Goal: Information Seeking & Learning: Check status

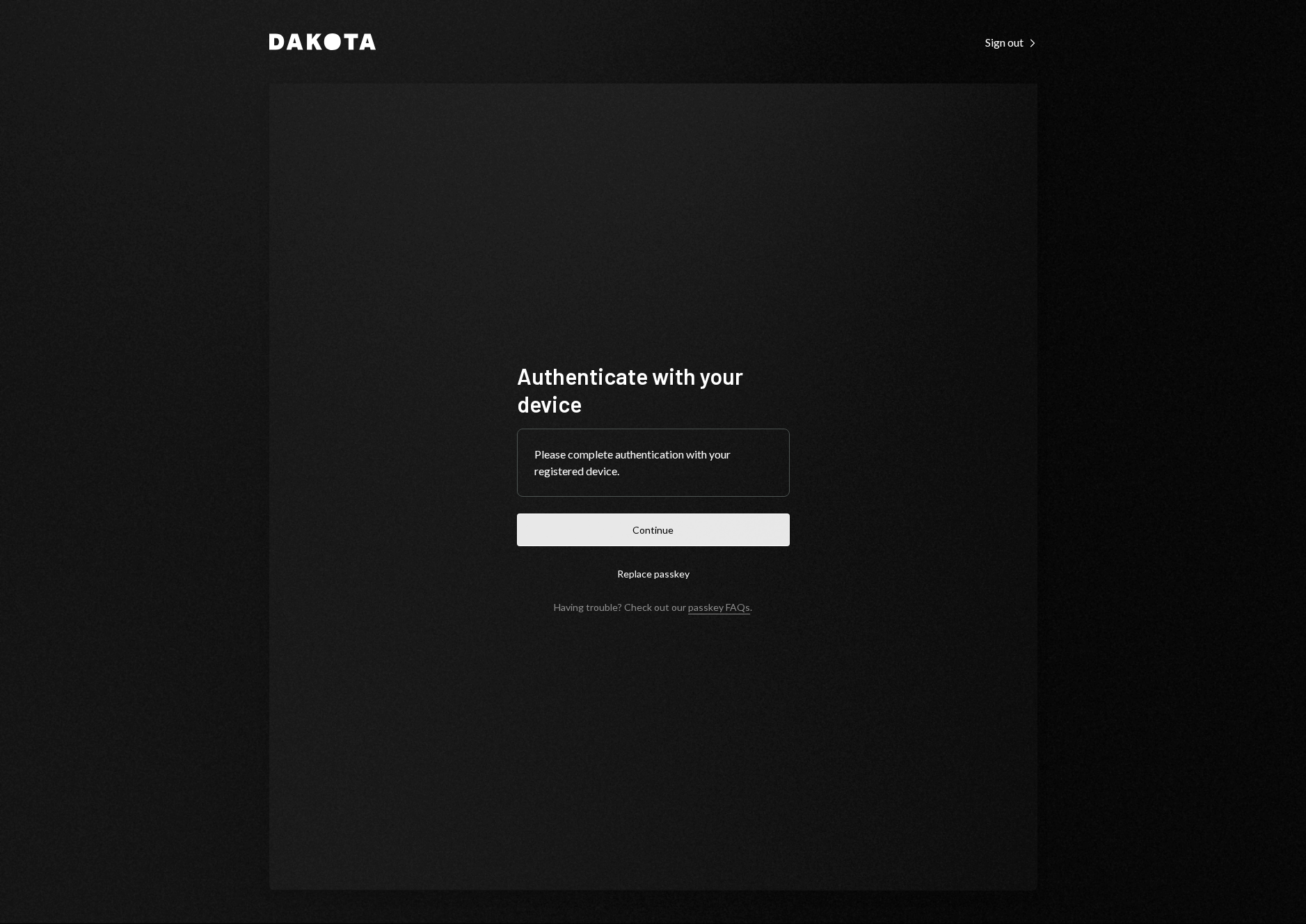
click at [732, 521] on button "Continue" at bounding box center [653, 530] width 273 height 33
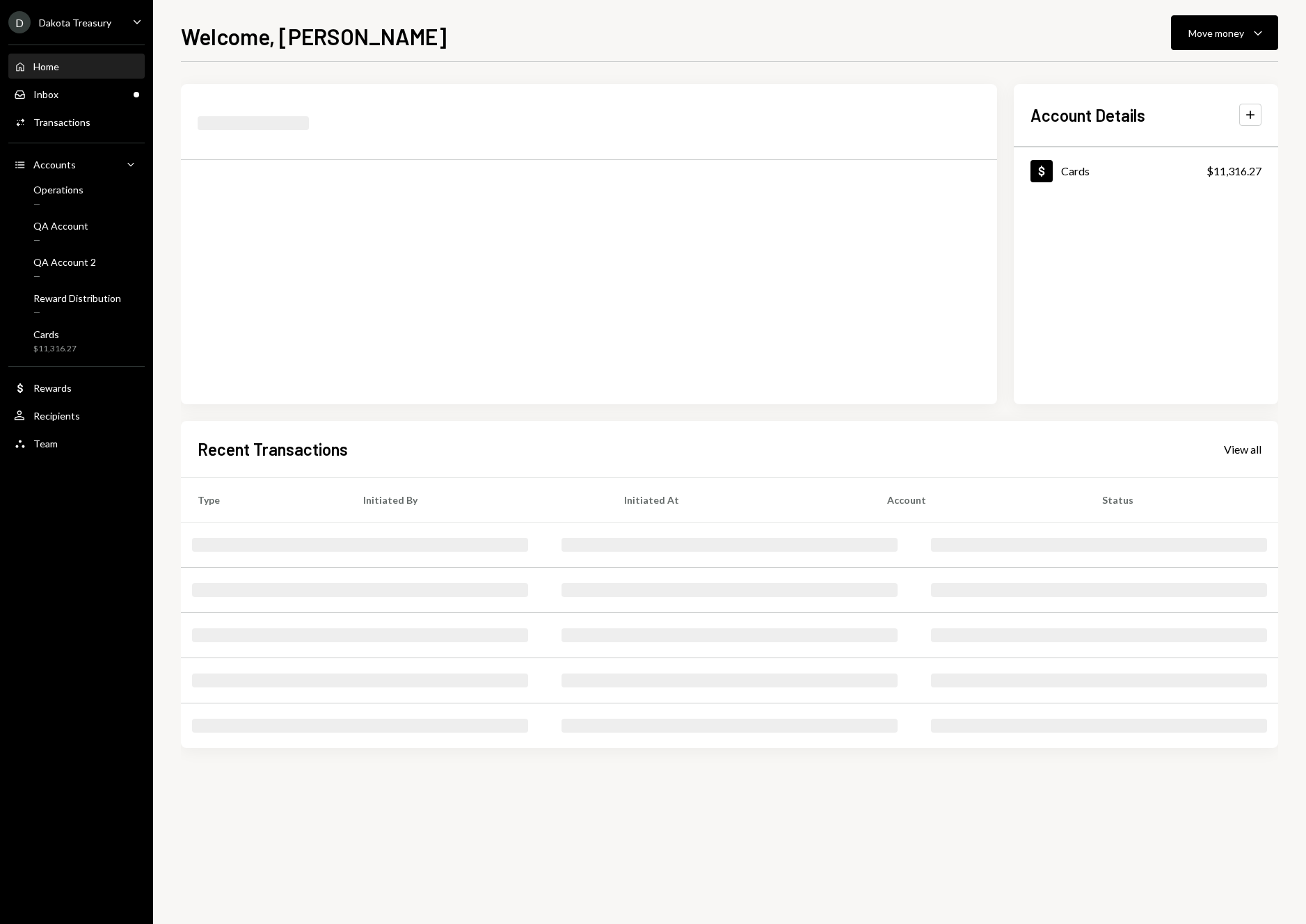
click at [124, 25] on div "D Dakota Treasury Caret Down" at bounding box center [76, 22] width 153 height 22
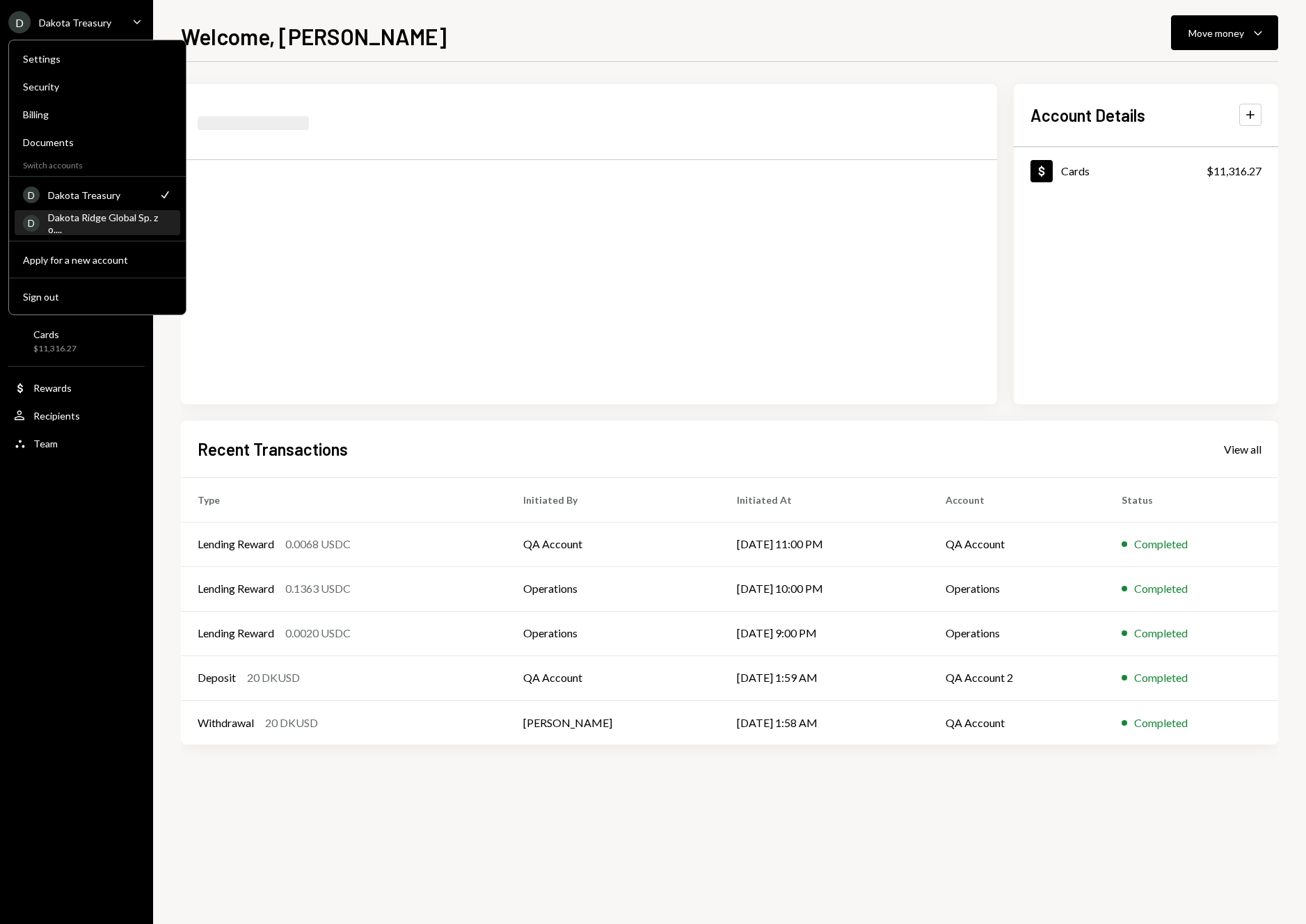
click at [128, 230] on div "D Dakota Ridge Global Sp. z o...." at bounding box center [97, 223] width 149 height 24
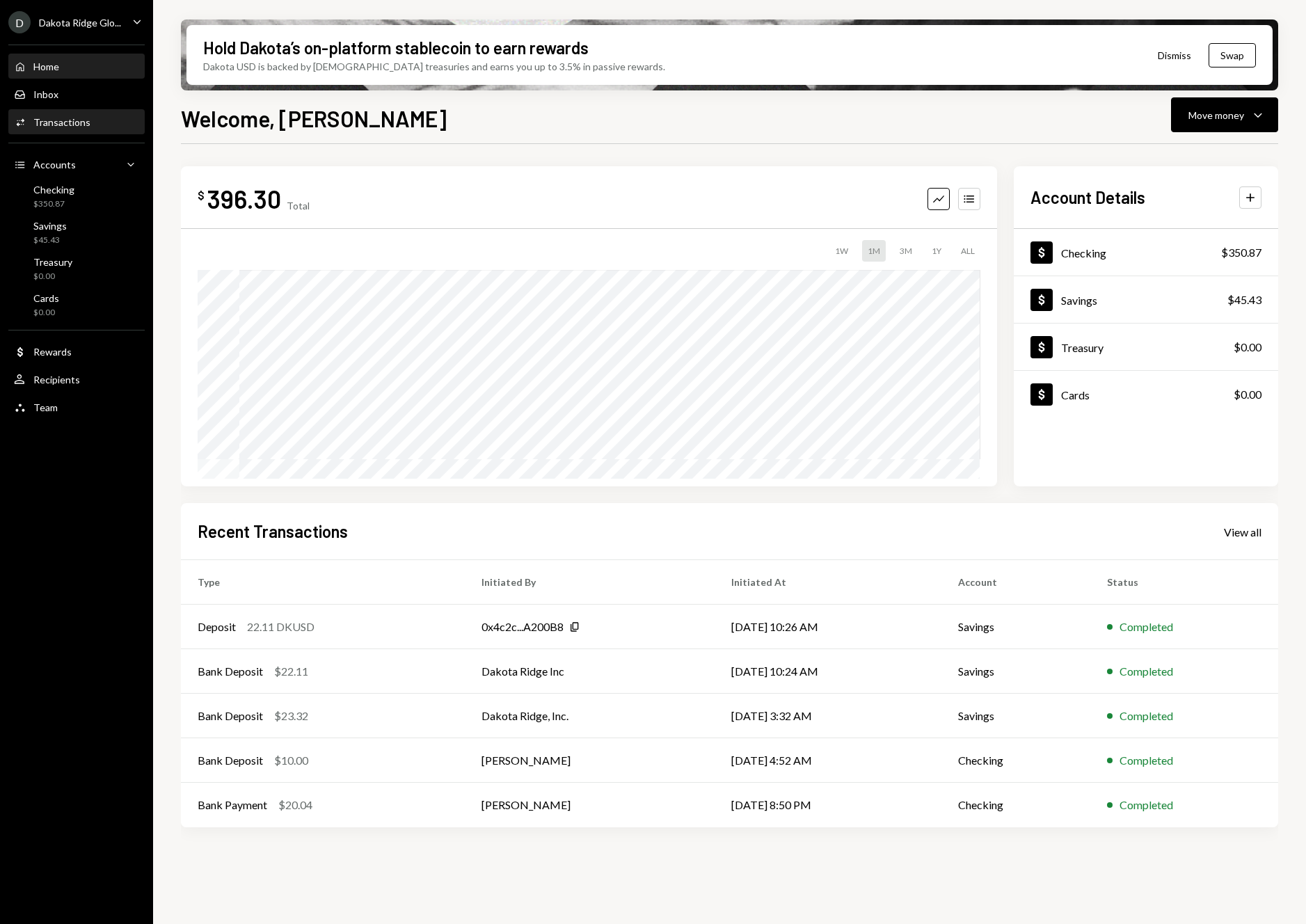
click at [99, 123] on div "Activities Transactions" at bounding box center [76, 122] width 125 height 13
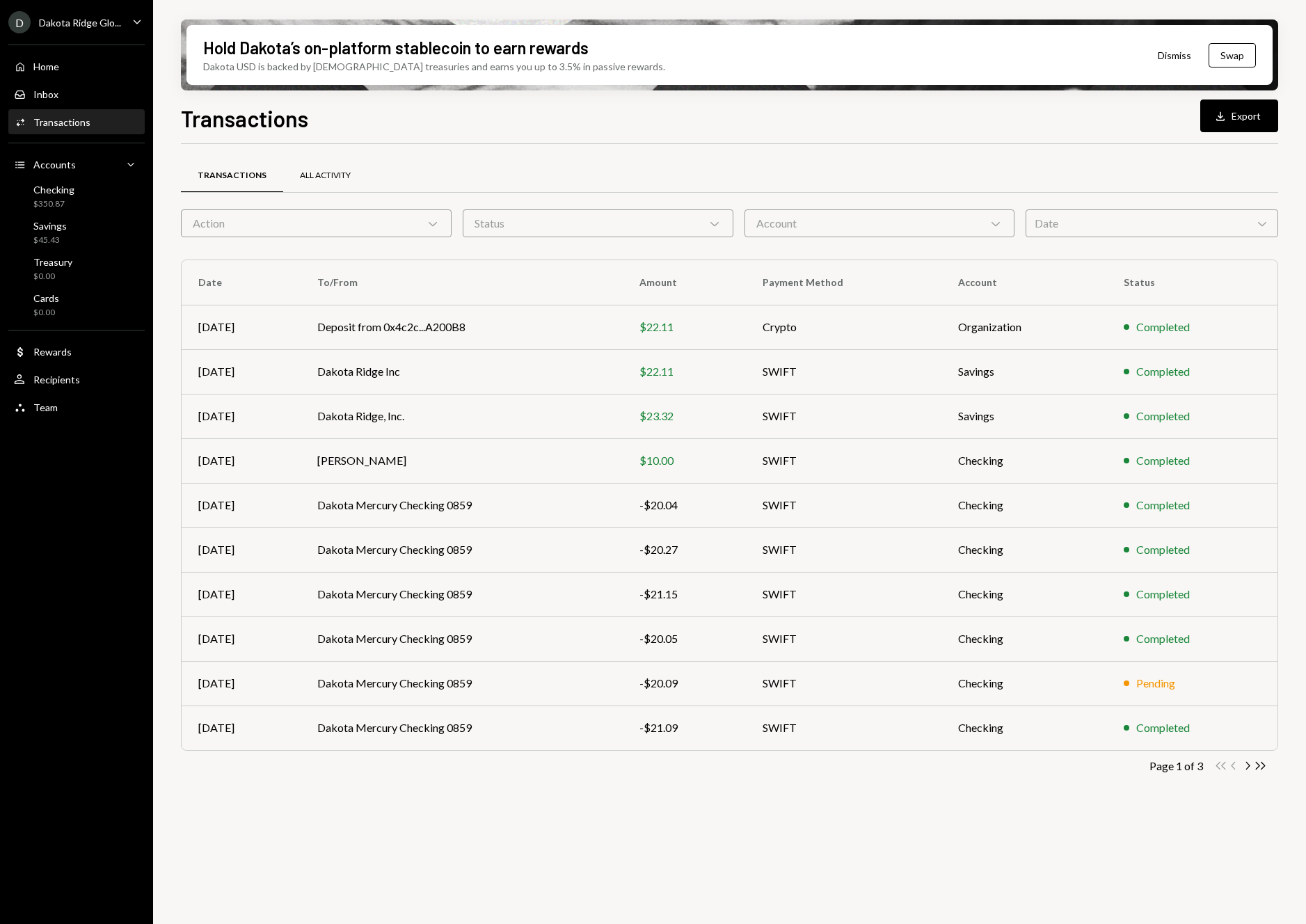
click at [322, 174] on div "All Activity" at bounding box center [325, 176] width 51 height 12
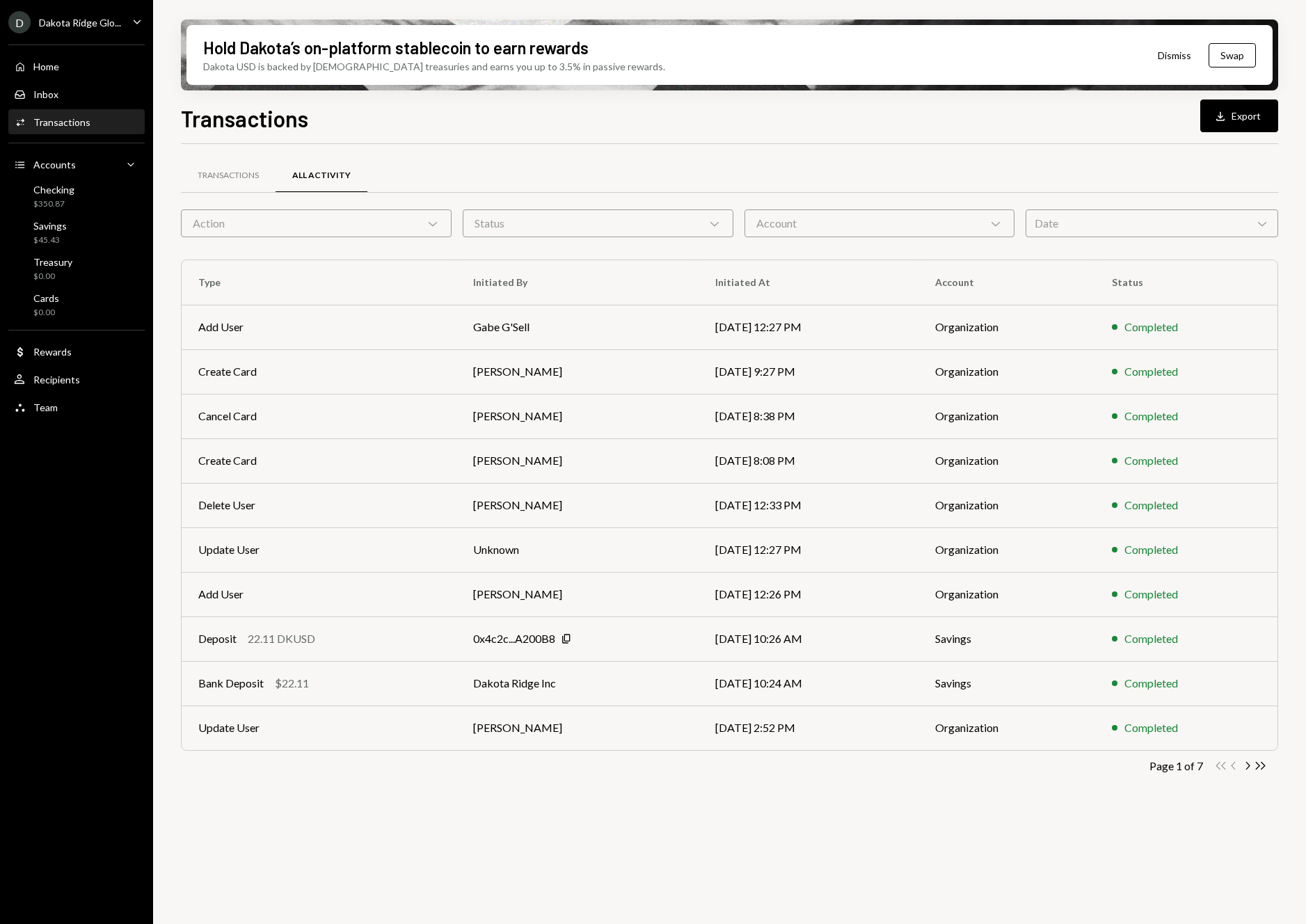
click at [135, 23] on icon "Caret Down" at bounding box center [137, 21] width 15 height 15
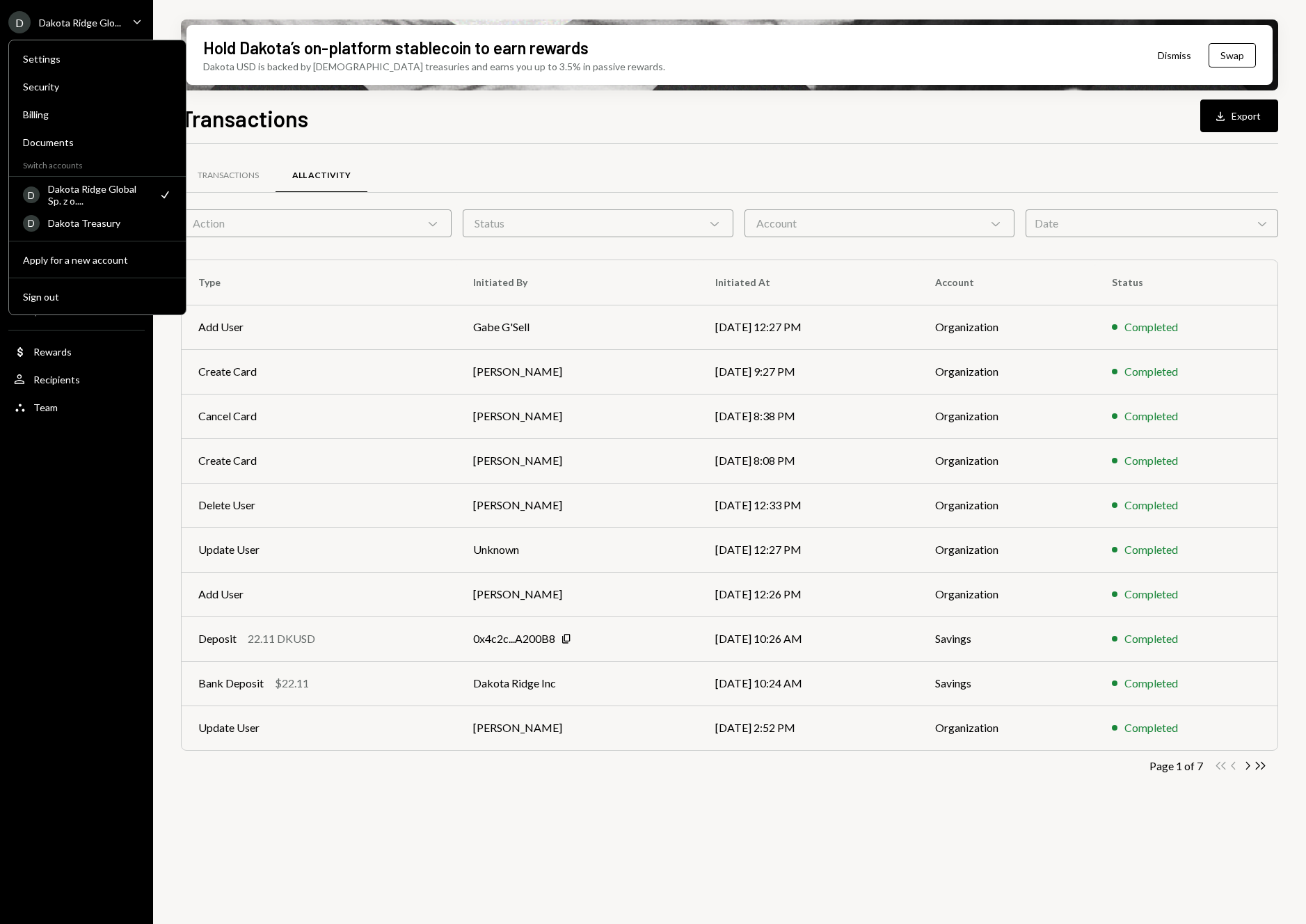
click at [135, 23] on icon "Caret Down" at bounding box center [137, 21] width 15 height 15
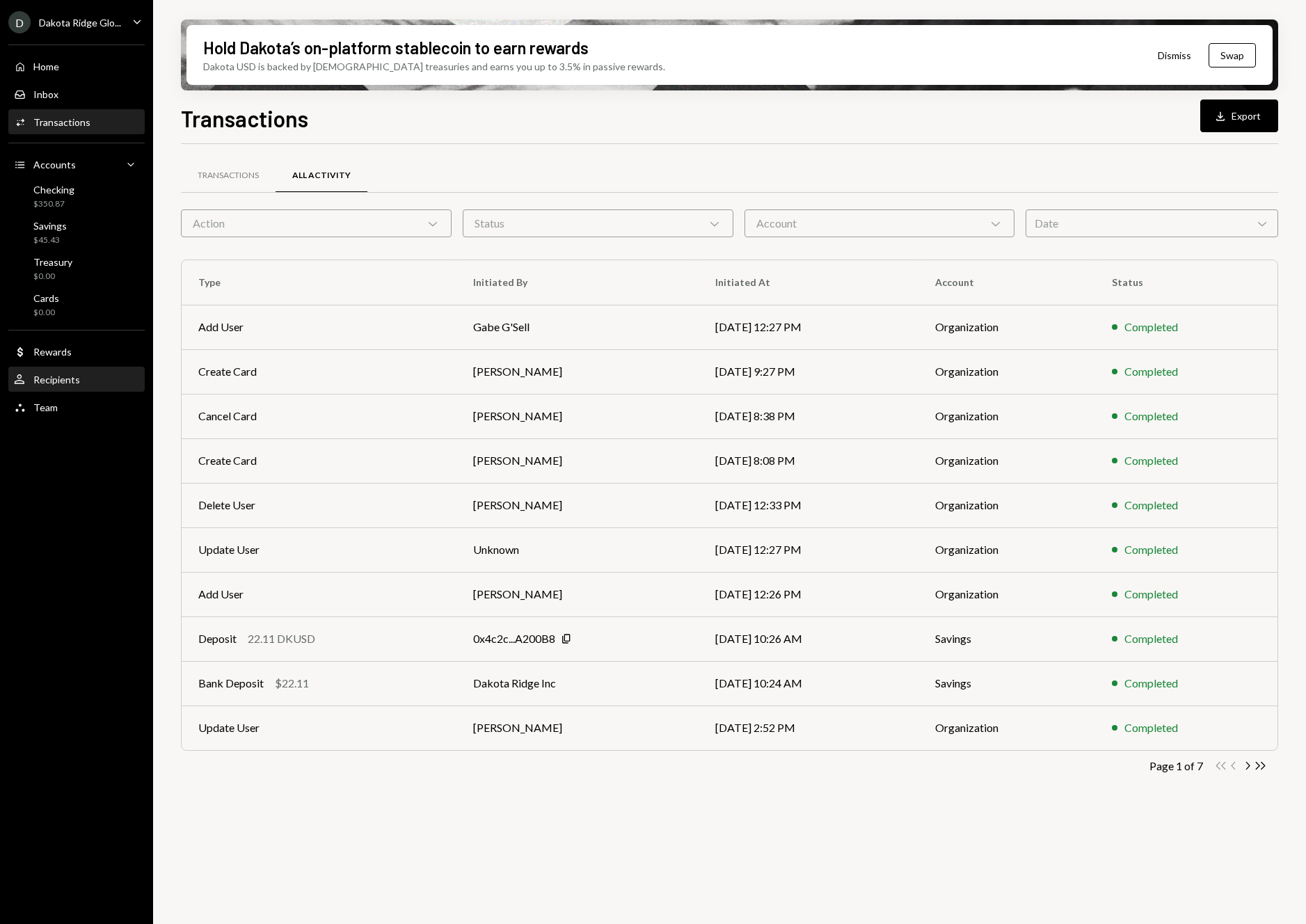
click at [76, 388] on div "User Recipients" at bounding box center [76, 380] width 125 height 24
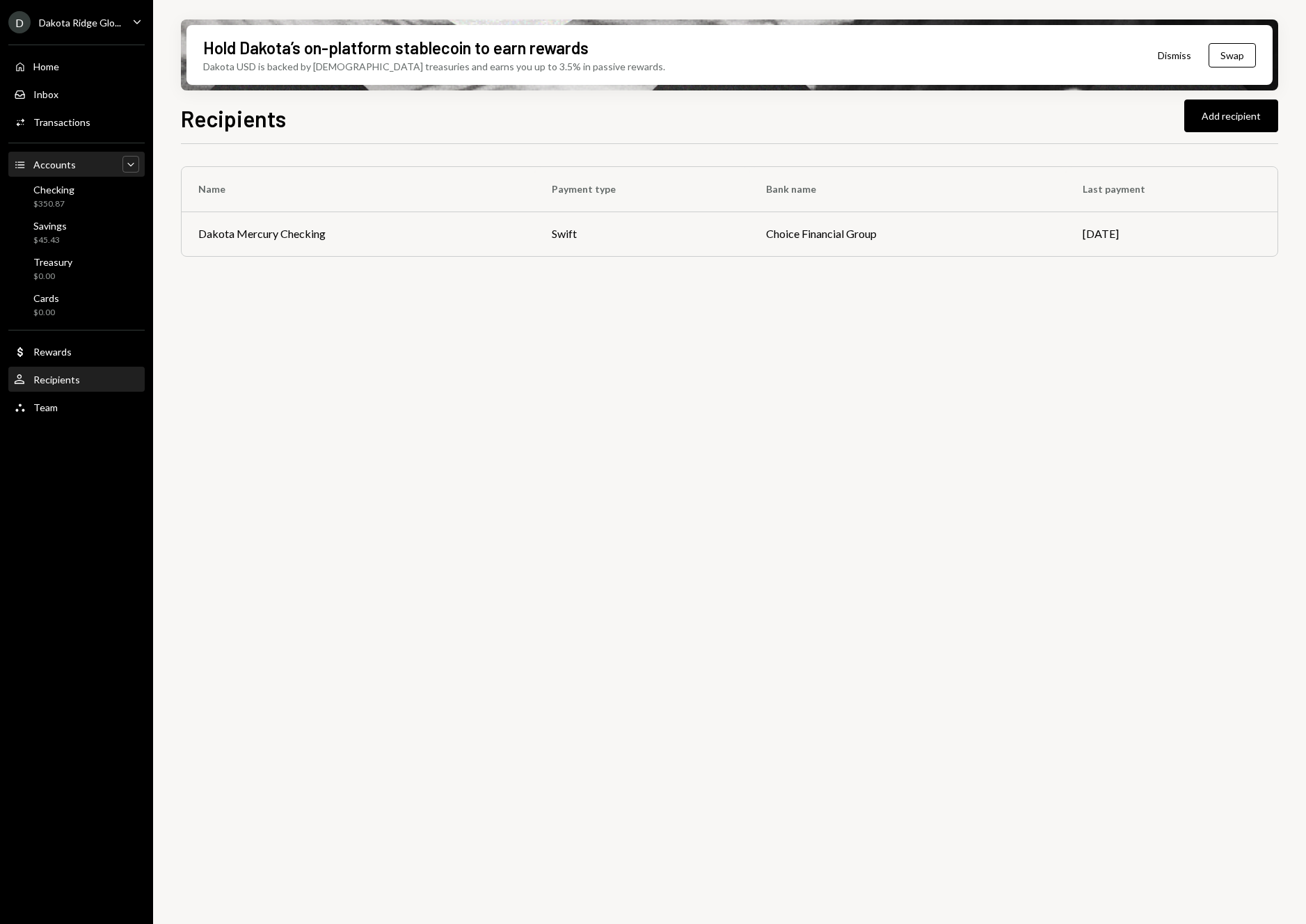
click at [125, 171] on icon "Caret Down" at bounding box center [130, 164] width 14 height 14
click at [125, 171] on icon "Caret Up" at bounding box center [130, 164] width 14 height 14
click at [116, 21] on div "Dakota Ridge Glo..." at bounding box center [79, 22] width 82 height 12
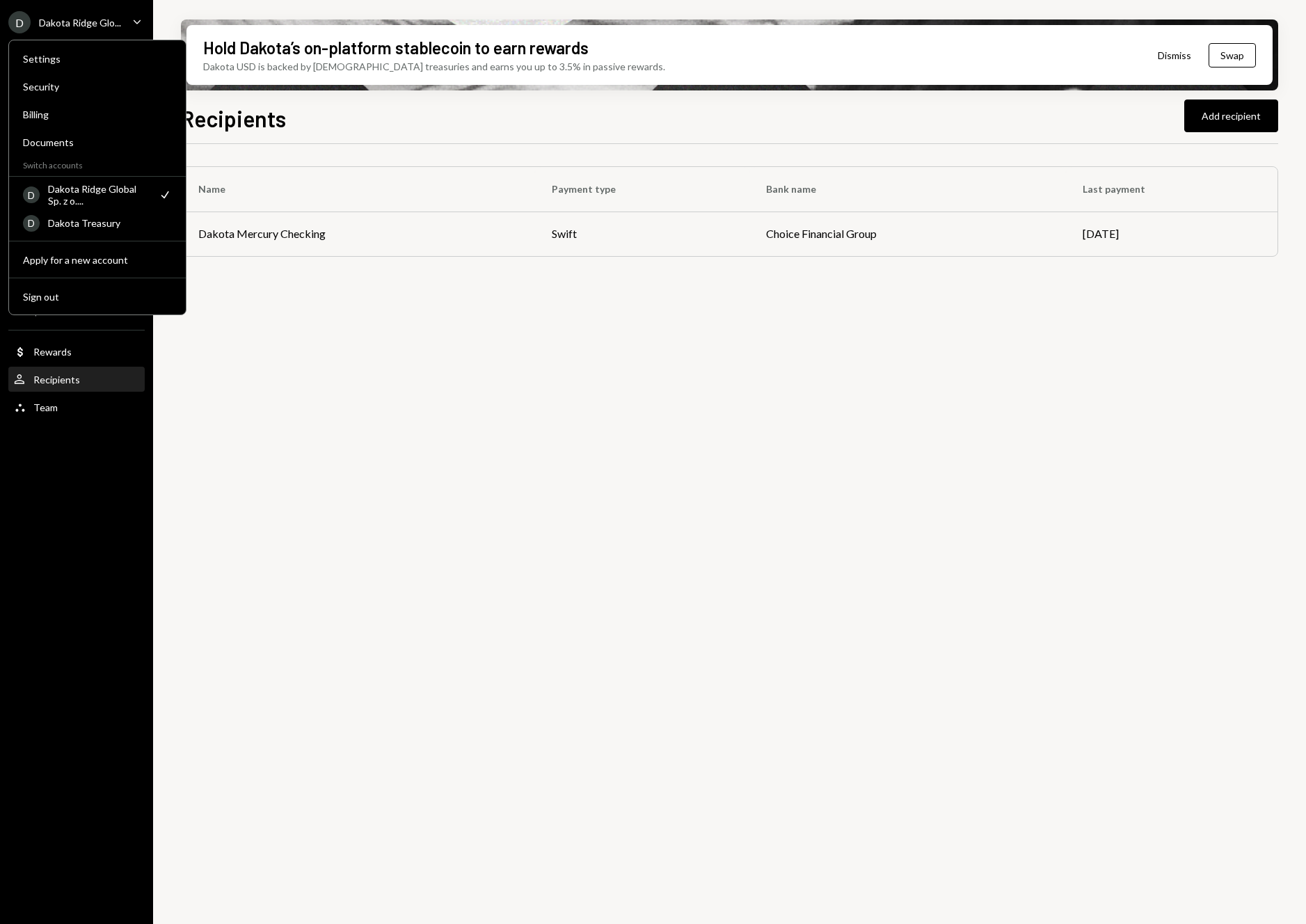
click at [116, 21] on div "Dakota Ridge Glo..." at bounding box center [79, 22] width 82 height 12
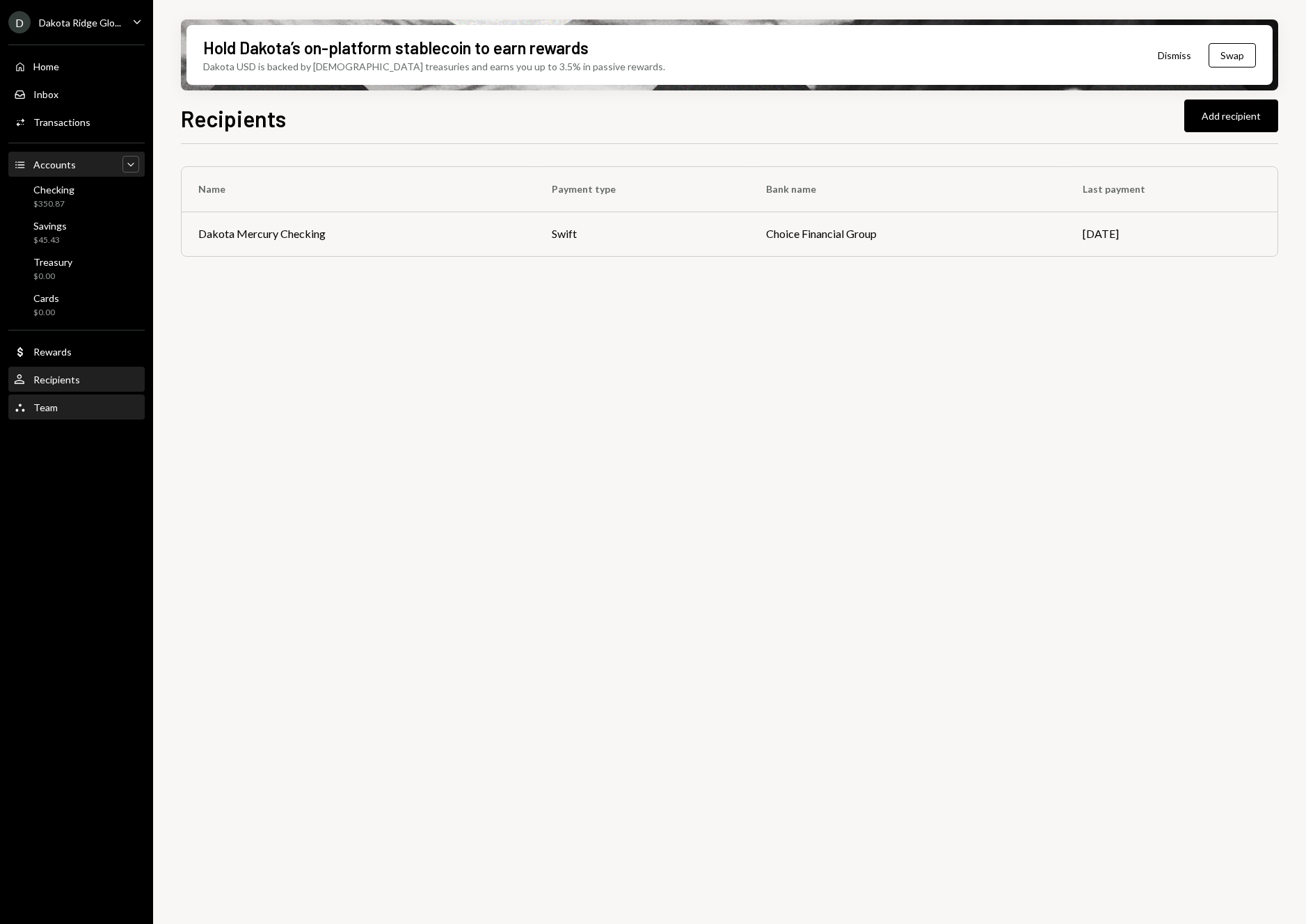
click at [51, 411] on div "Team" at bounding box center [45, 407] width 24 height 12
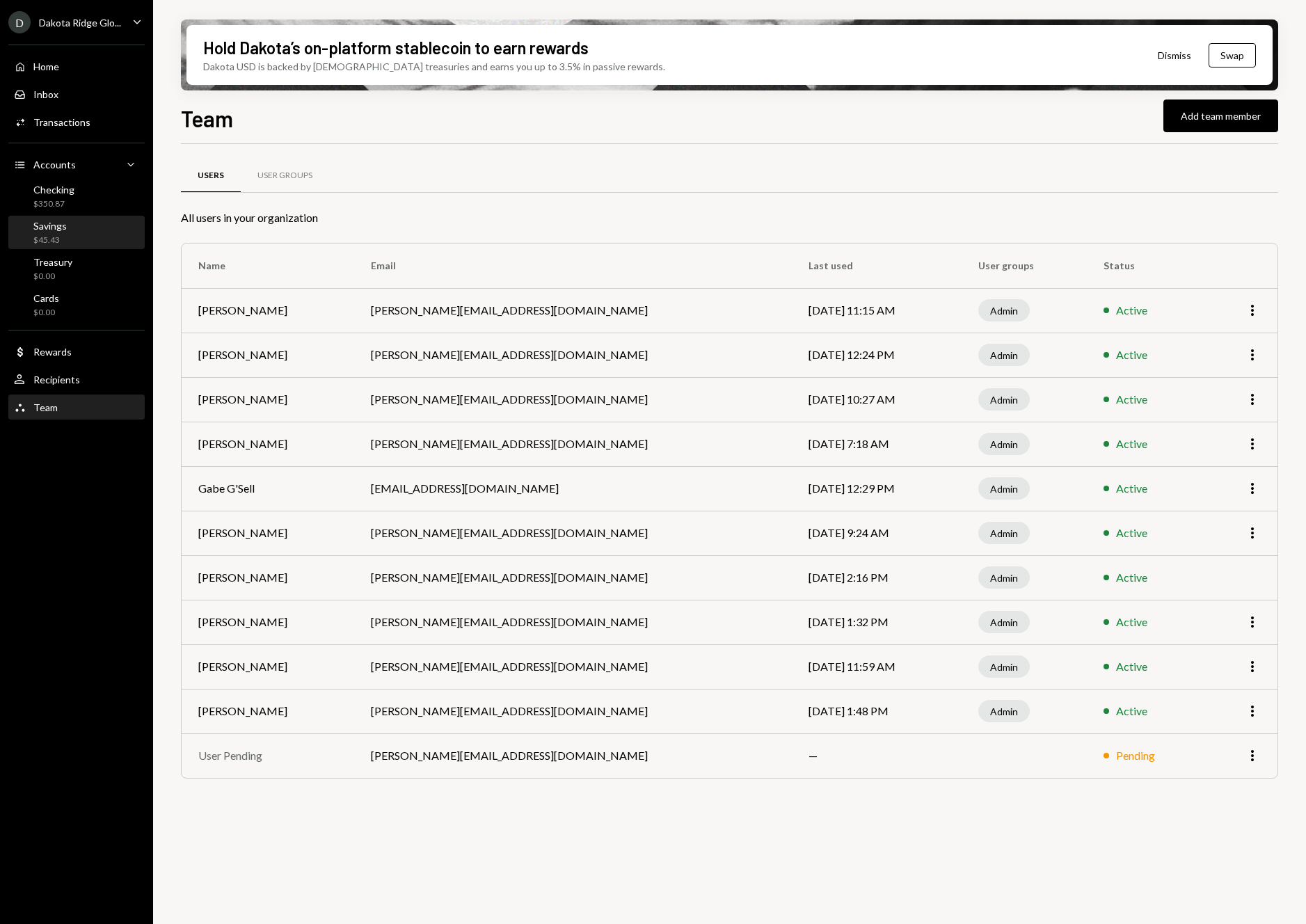
click at [50, 235] on div "$45.43" at bounding box center [50, 240] width 34 height 12
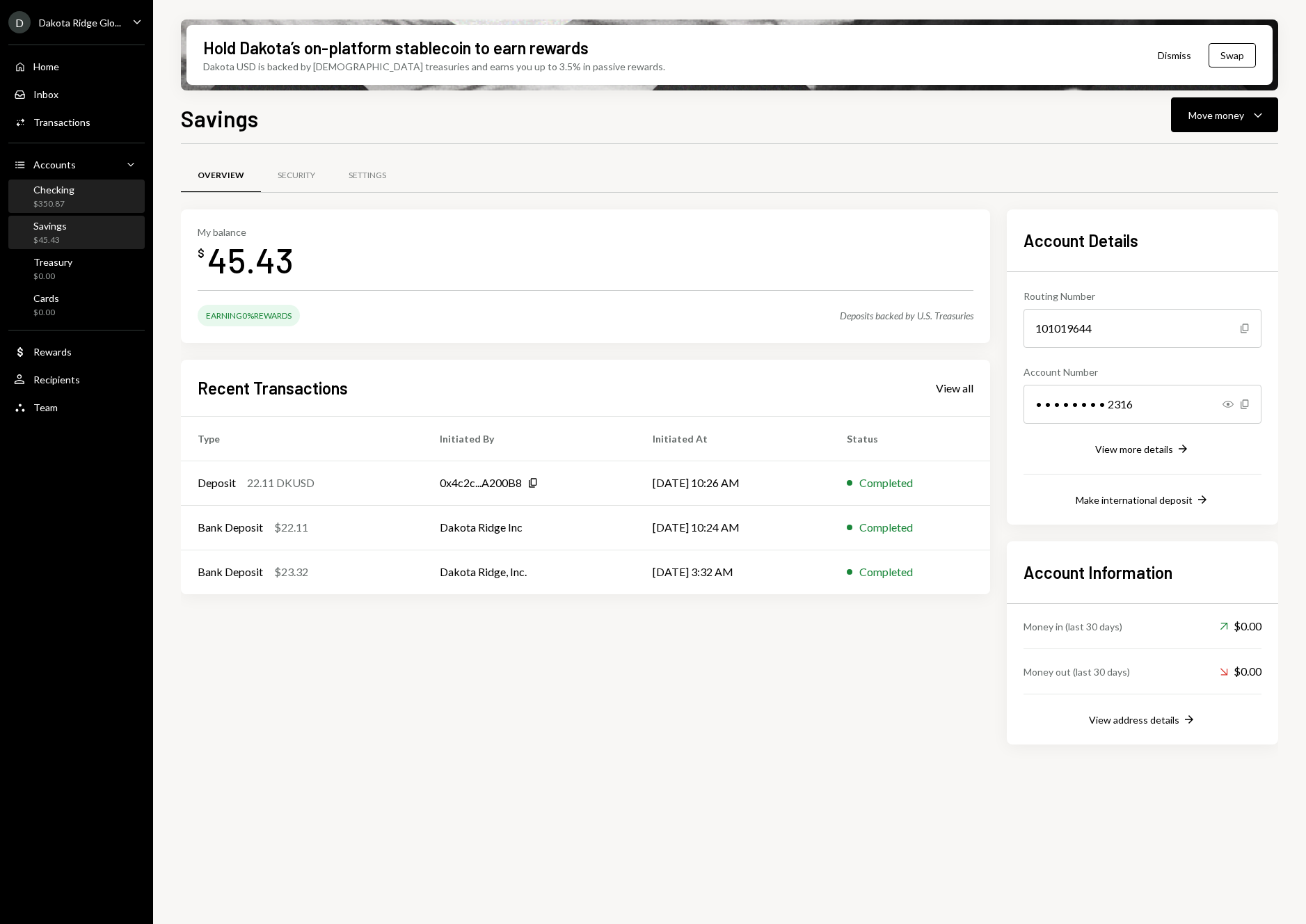
click at [68, 200] on div "$350.87" at bounding box center [54, 204] width 41 height 12
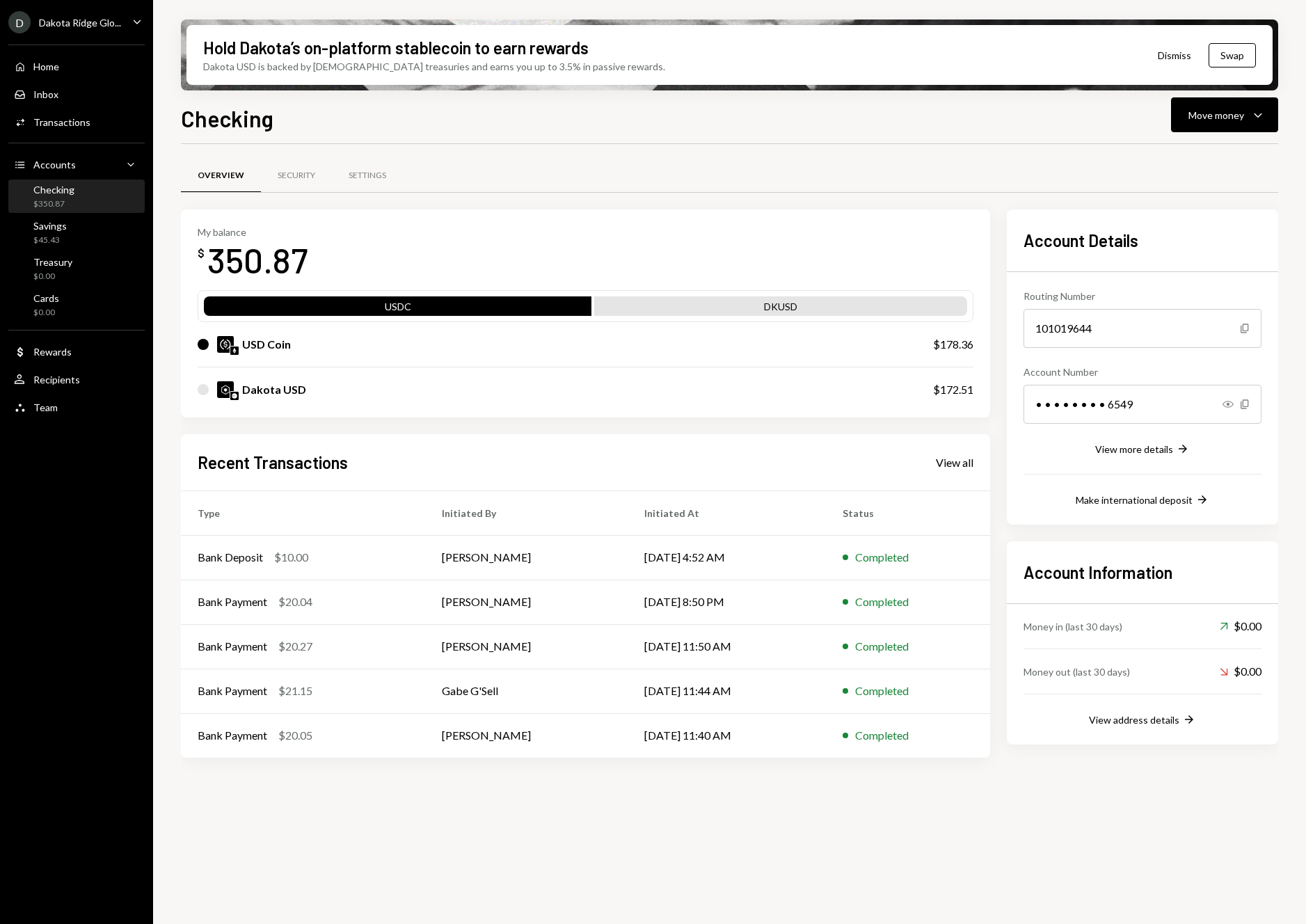
click at [76, 120] on div "Transactions" at bounding box center [62, 122] width 57 height 12
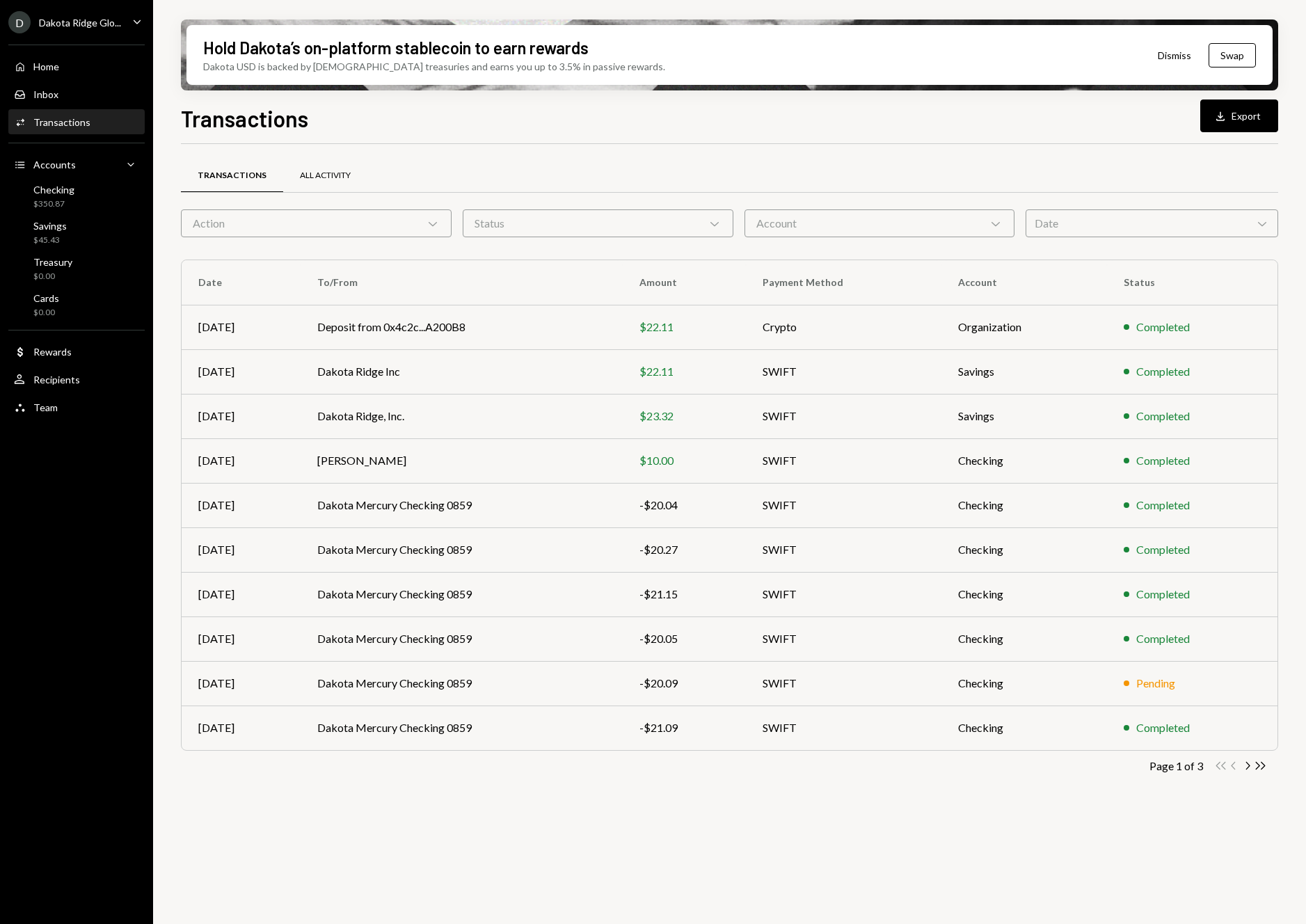
click at [328, 176] on div "All Activity" at bounding box center [325, 176] width 51 height 12
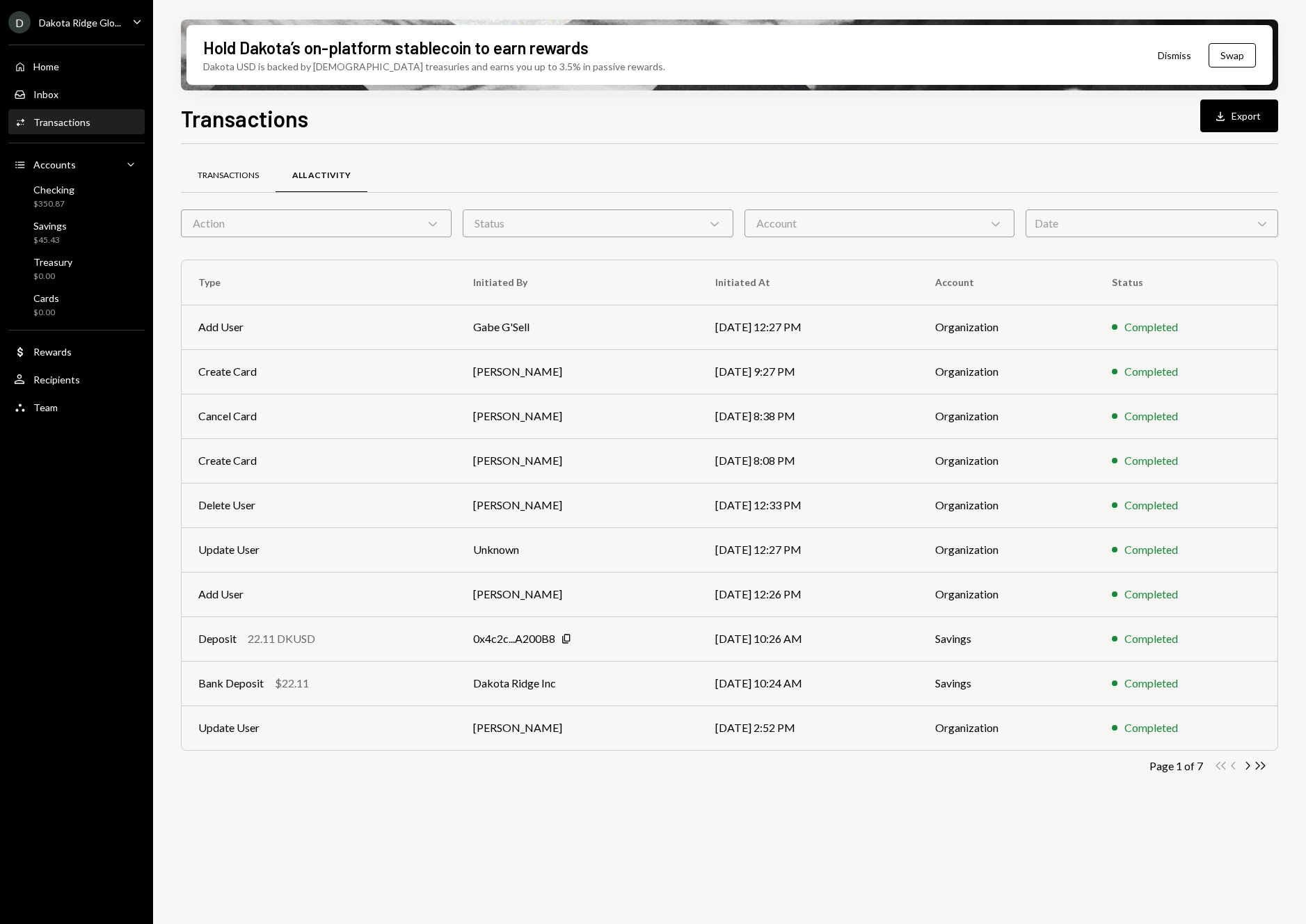
click at [238, 175] on div "Transactions" at bounding box center [228, 176] width 61 height 12
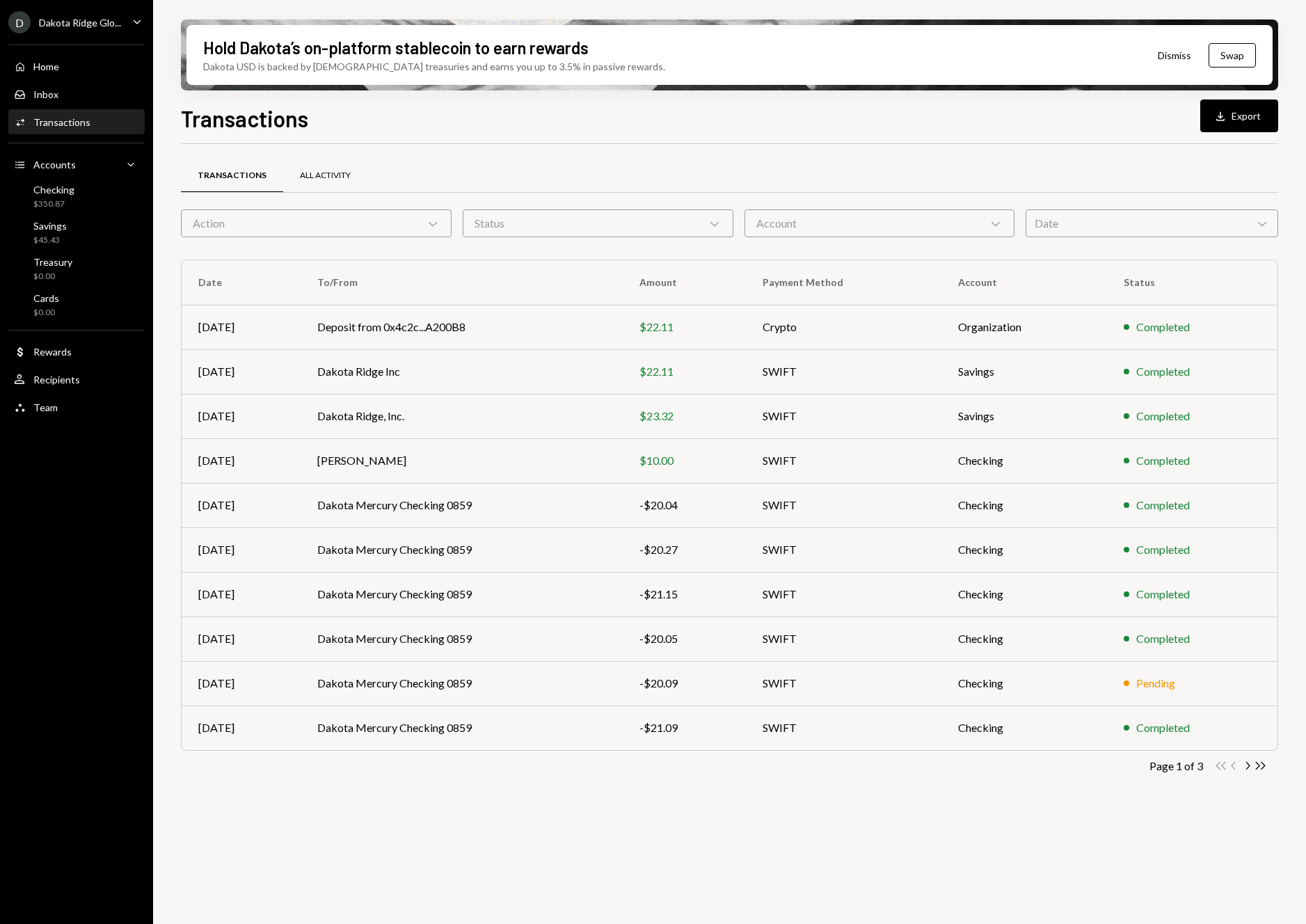
click at [321, 179] on div "All Activity" at bounding box center [325, 176] width 51 height 12
